Goal: Use online tool/utility: Utilize a website feature to perform a specific function

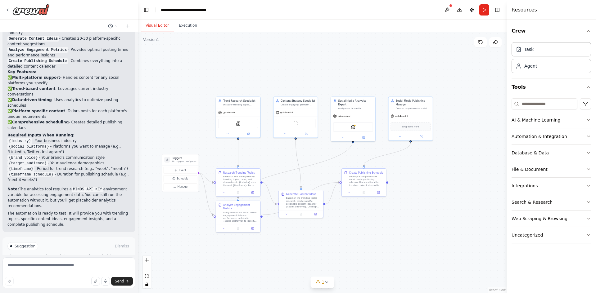
scroll to position [536, 0]
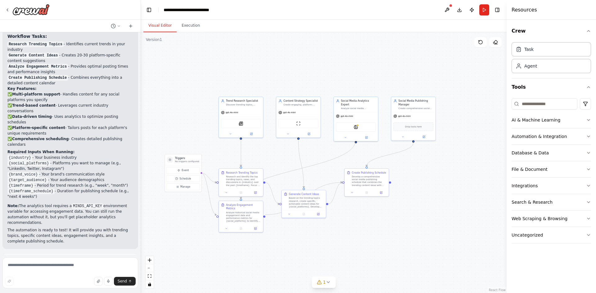
drag, startPoint x: 137, startPoint y: 224, endPoint x: 141, endPoint y: 116, distance: 108.2
click at [141, 116] on div "Create a crew that schedules and publishes social media content across multiple…" at bounding box center [298, 146] width 596 height 293
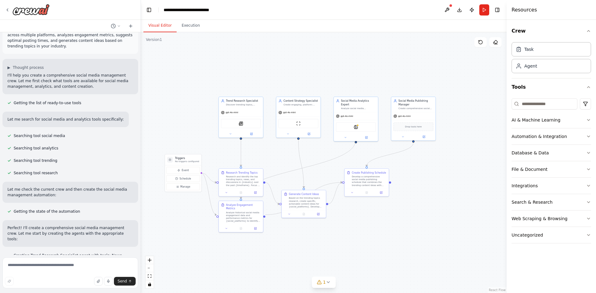
scroll to position [0, 0]
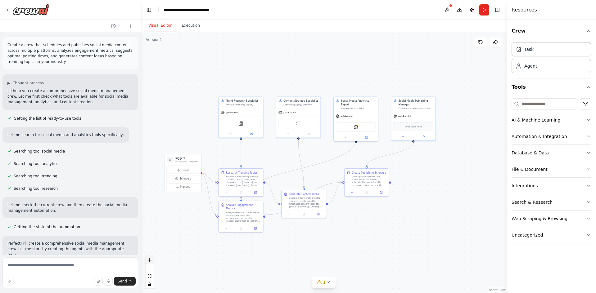
click at [151, 262] on icon "zoom in" at bounding box center [150, 261] width 4 height 4
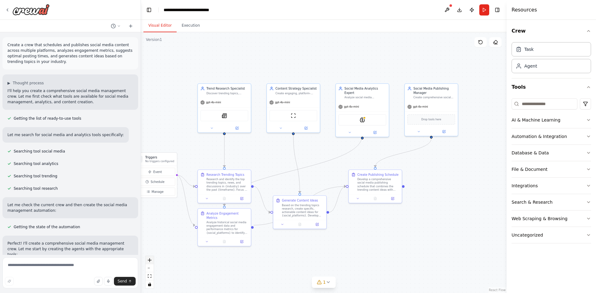
click at [151, 262] on icon "zoom in" at bounding box center [150, 261] width 4 height 4
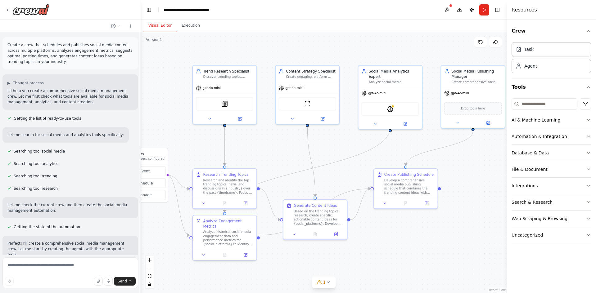
drag, startPoint x: 322, startPoint y: 264, endPoint x: 342, endPoint y: 261, distance: 20.3
click at [342, 261] on div ".deletable-edge-delete-btn { width: 20px; height: 20px; border: 0px solid #ffff…" at bounding box center [324, 162] width 366 height 261
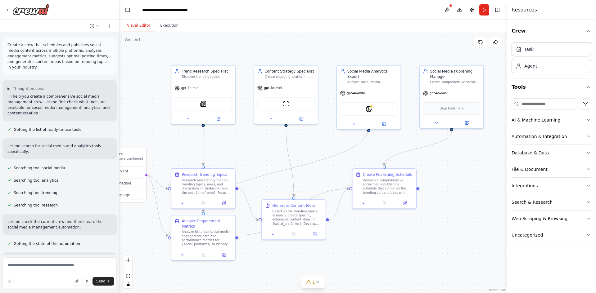
drag, startPoint x: 140, startPoint y: 127, endPoint x: 120, endPoint y: 126, distance: 20.5
click at [120, 126] on div "Create a crew that schedules and publishes social media content across multiple…" at bounding box center [298, 146] width 596 height 293
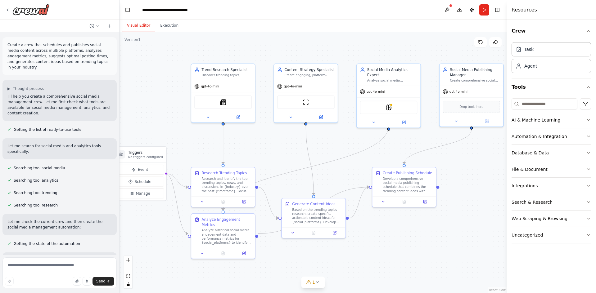
drag, startPoint x: 198, startPoint y: 132, endPoint x: 218, endPoint y: 131, distance: 19.9
click at [218, 131] on div ".deletable-edge-delete-btn { width: 20px; height: 20px; border: 0px solid #ffff…" at bounding box center [313, 162] width 387 height 261
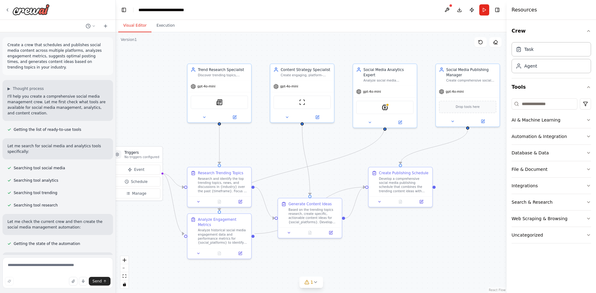
drag, startPoint x: 119, startPoint y: 137, endPoint x: 116, endPoint y: 136, distance: 3.5
click at [116, 136] on div "Create a crew that schedules and publishes social media content across multiple…" at bounding box center [298, 146] width 596 height 293
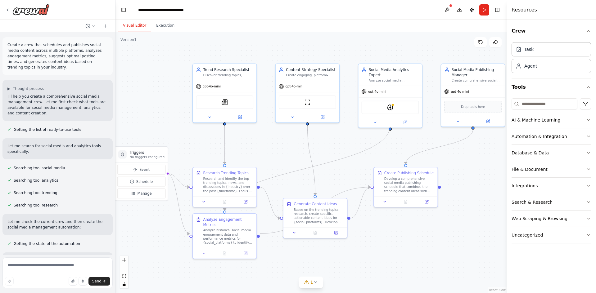
drag, startPoint x: 164, startPoint y: 137, endPoint x: 170, endPoint y: 137, distance: 5.6
click at [170, 137] on div ".deletable-edge-delete-btn { width: 20px; height: 20px; border: 0px solid #ffff…" at bounding box center [311, 162] width 391 height 261
click at [591, 119] on icon "button" at bounding box center [588, 120] width 5 height 5
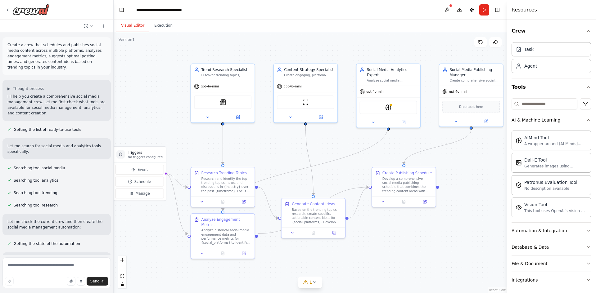
click at [114, 86] on div "Create a crew that schedules and publishes social media content across multiple…" at bounding box center [298, 146] width 596 height 293
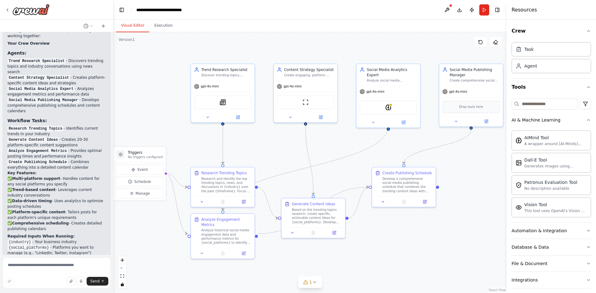
scroll to position [497, 0]
